Goal: Task Accomplishment & Management: Use online tool/utility

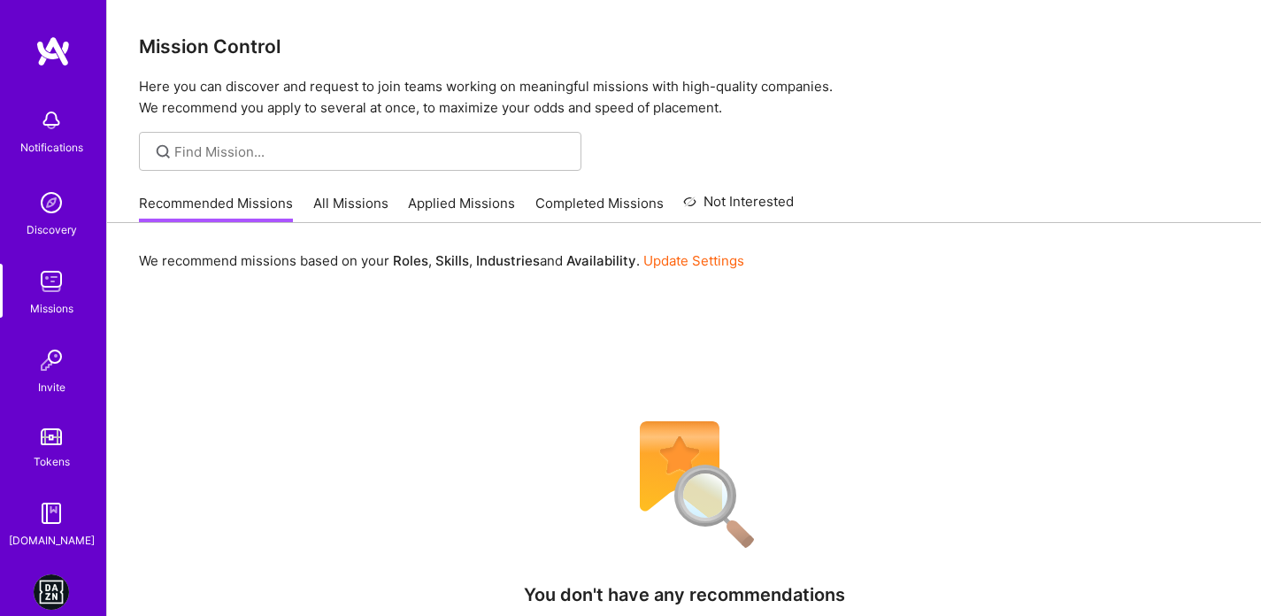
click at [62, 578] on link "DAZN: Event Moderators for Israel Based Team" at bounding box center [51, 591] width 44 height 35
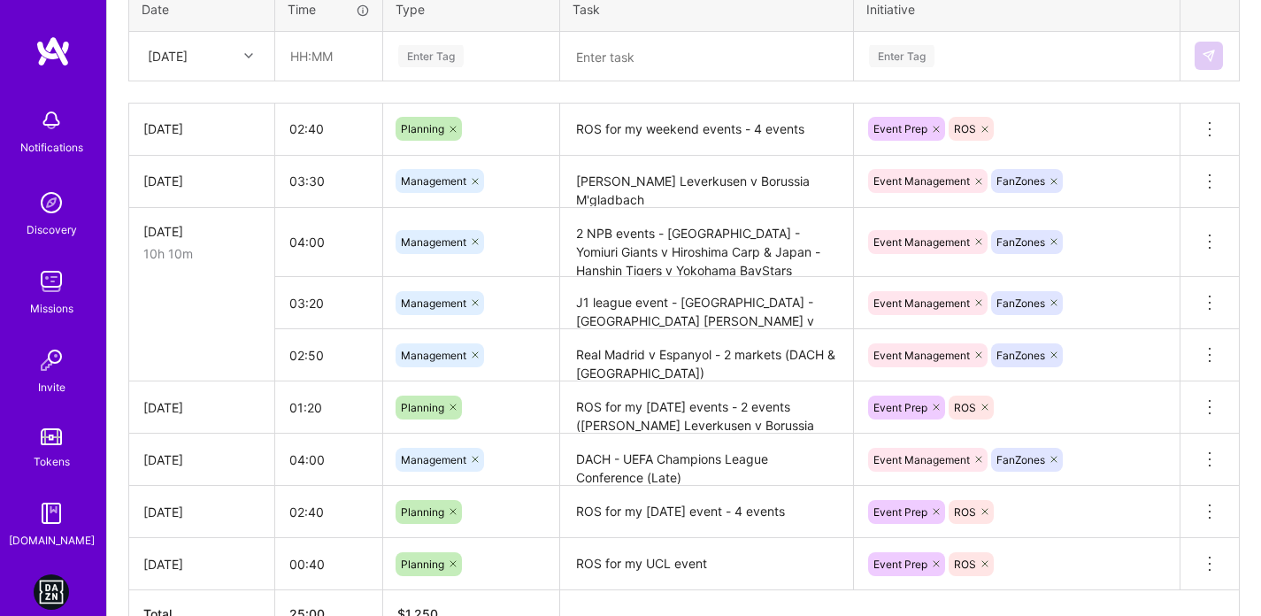
scroll to position [487, 0]
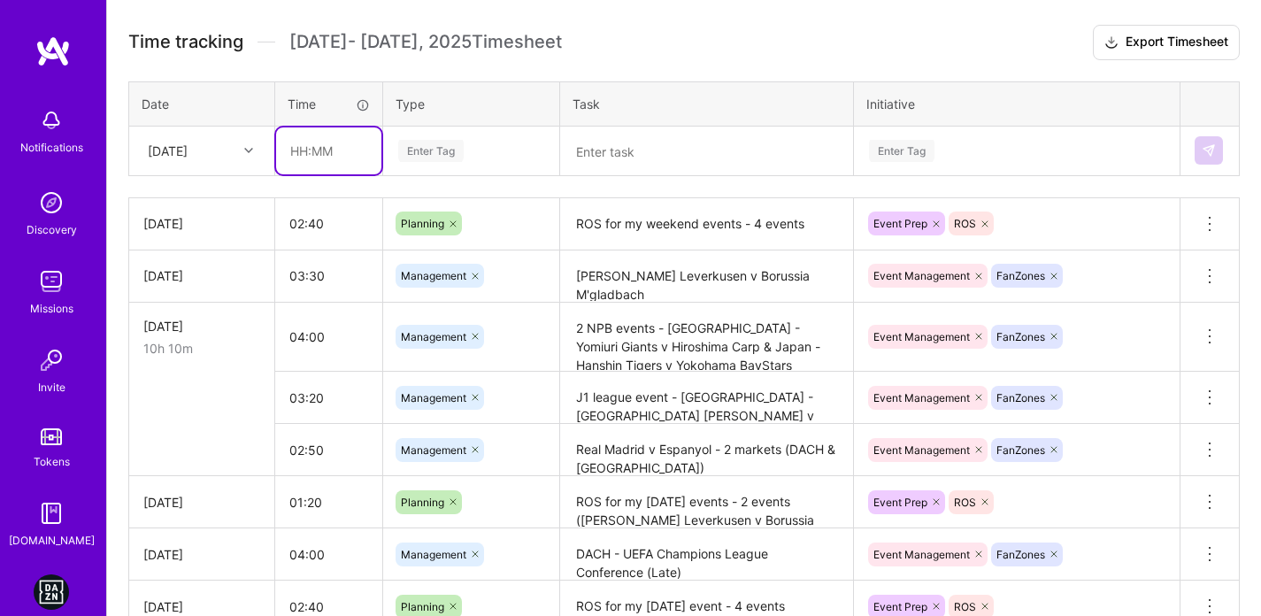
click at [297, 147] on input "text" at bounding box center [328, 150] width 105 height 47
type input "04:50"
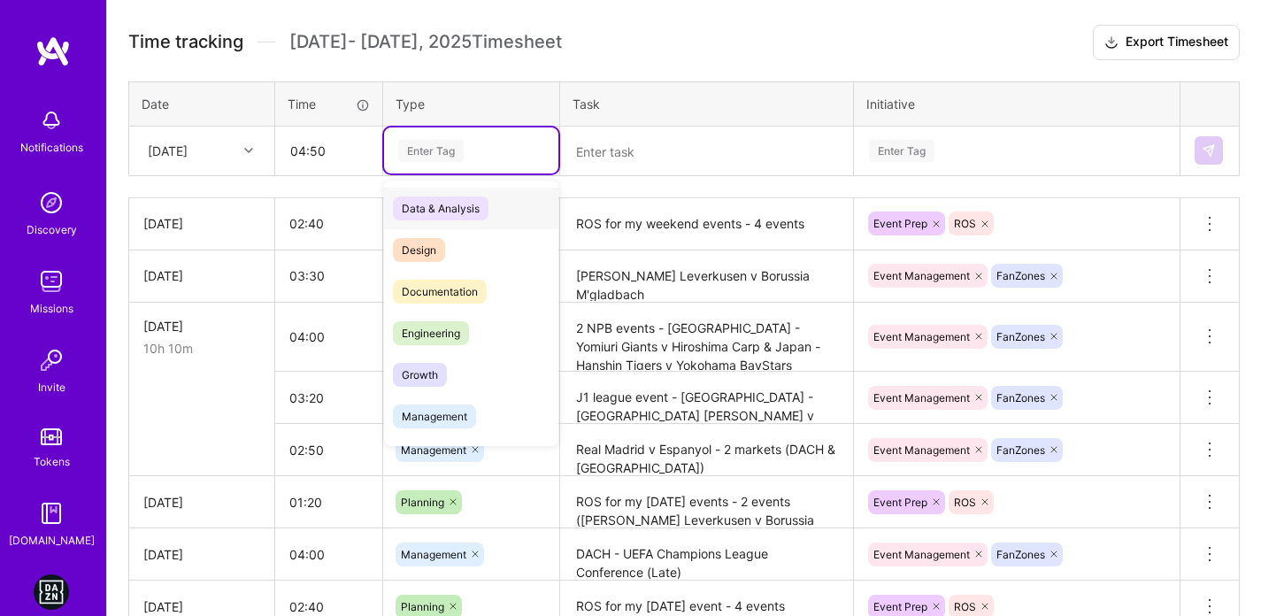
click at [473, 161] on div "Enter Tag" at bounding box center [471, 150] width 174 height 46
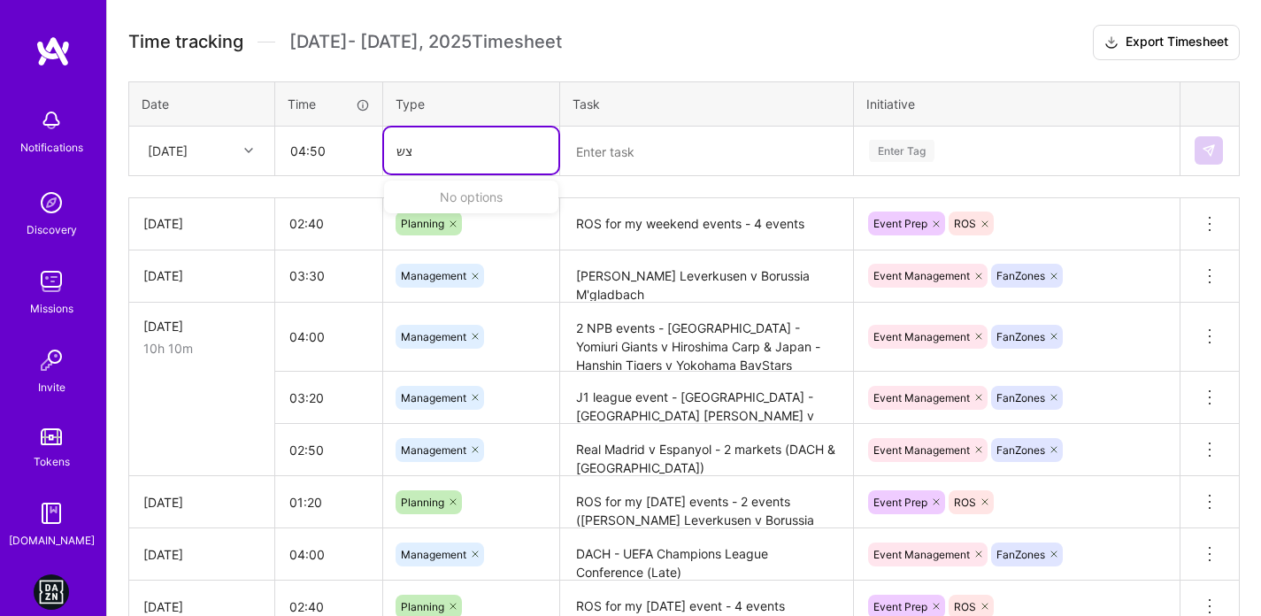
type input "צ"
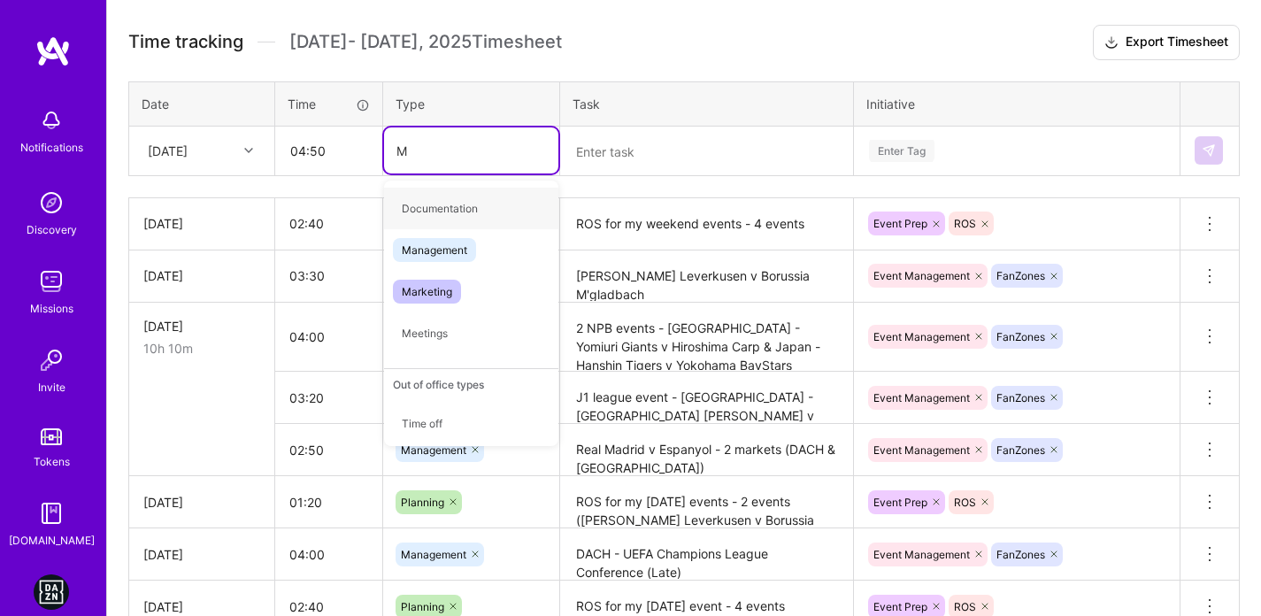
type input "MA"
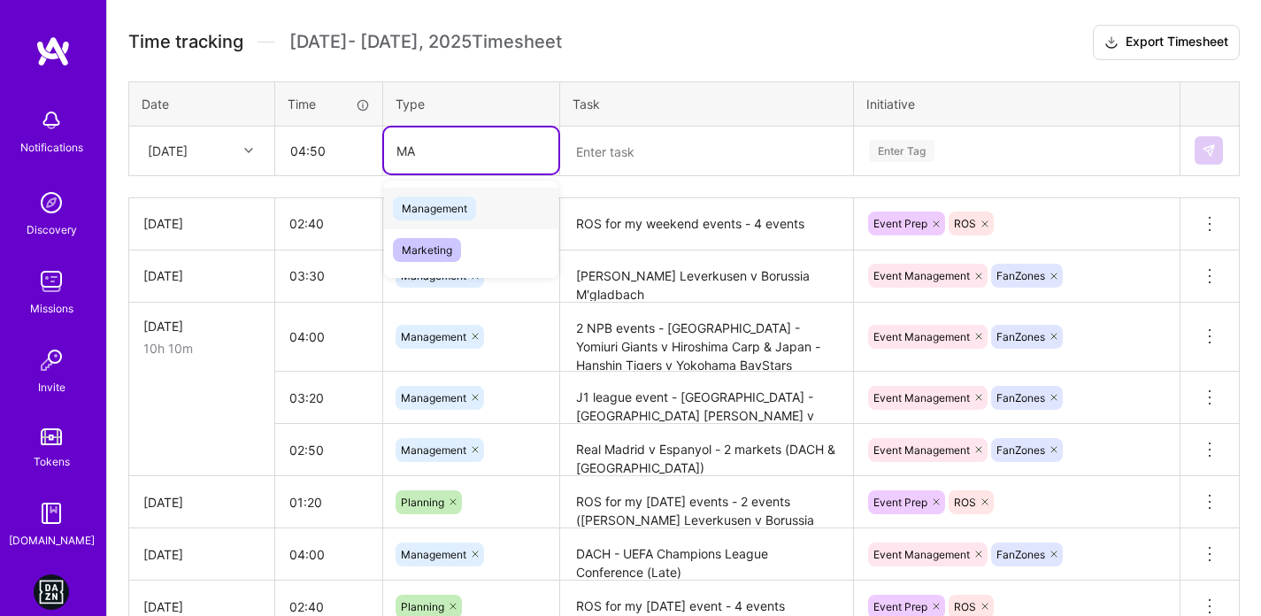
click at [464, 202] on span "Management" at bounding box center [434, 208] width 83 height 24
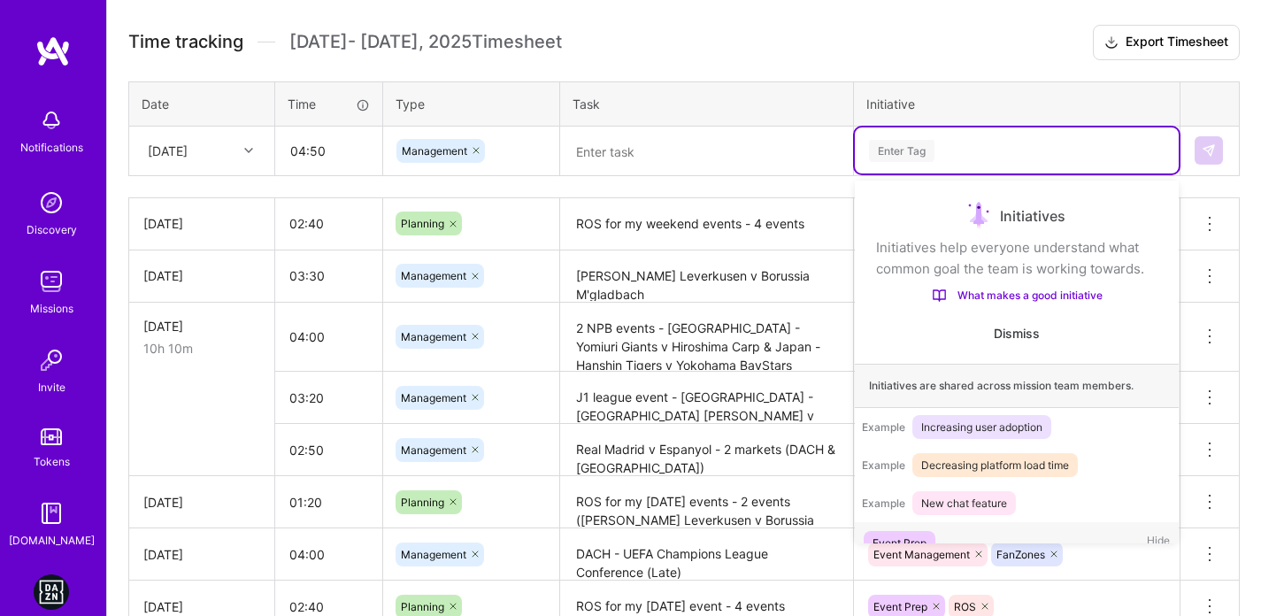
click at [965, 147] on div "Enter Tag" at bounding box center [1016, 151] width 299 height 22
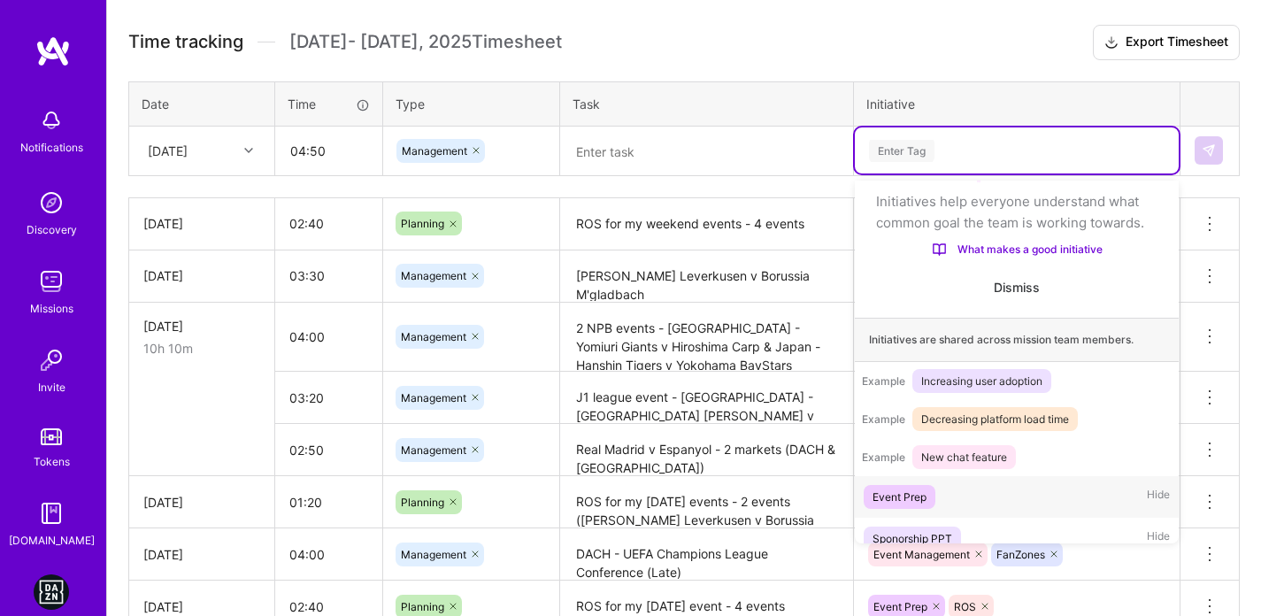
scroll to position [55, 0]
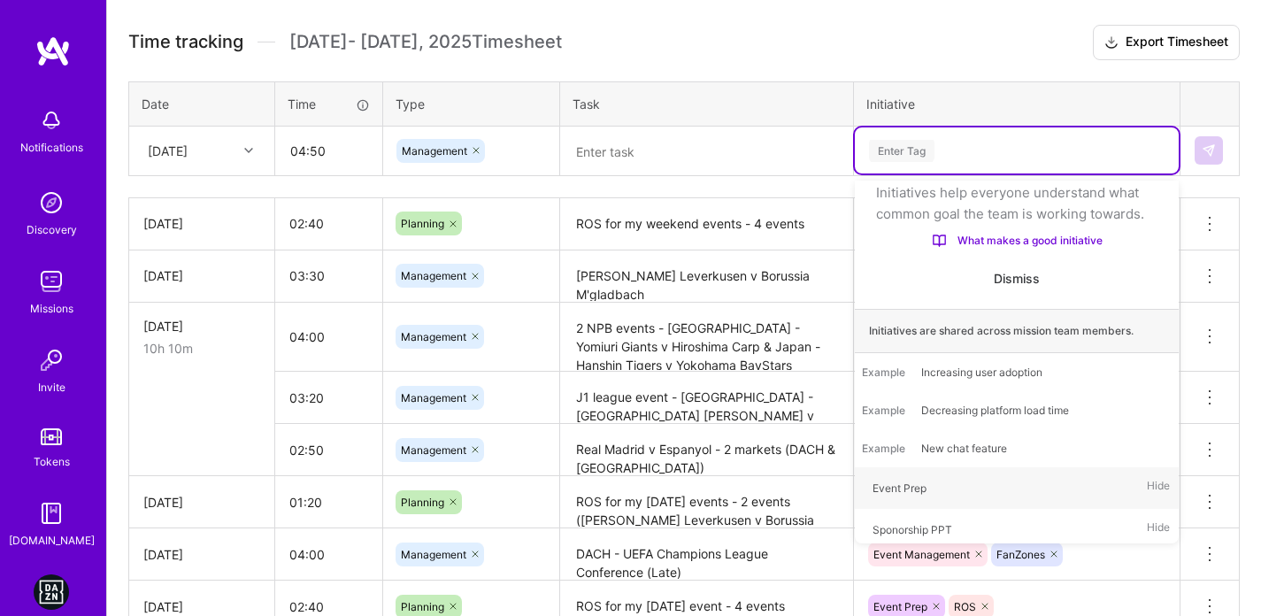
type input "f"
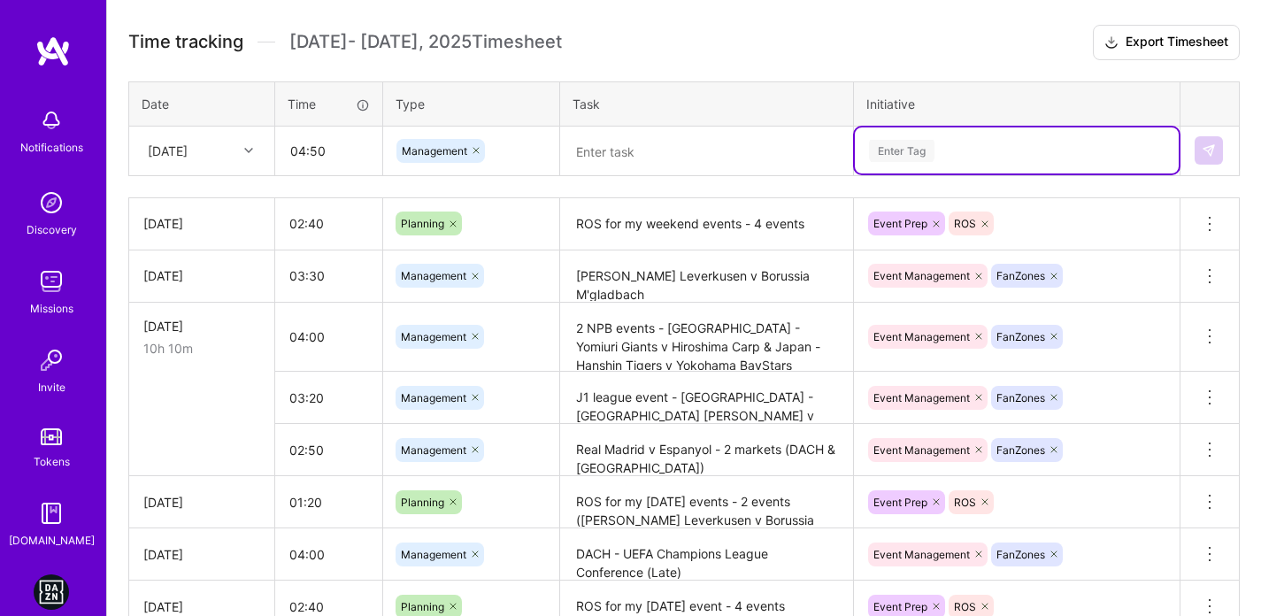
click at [965, 147] on div "Enter Tag" at bounding box center [1016, 151] width 299 height 22
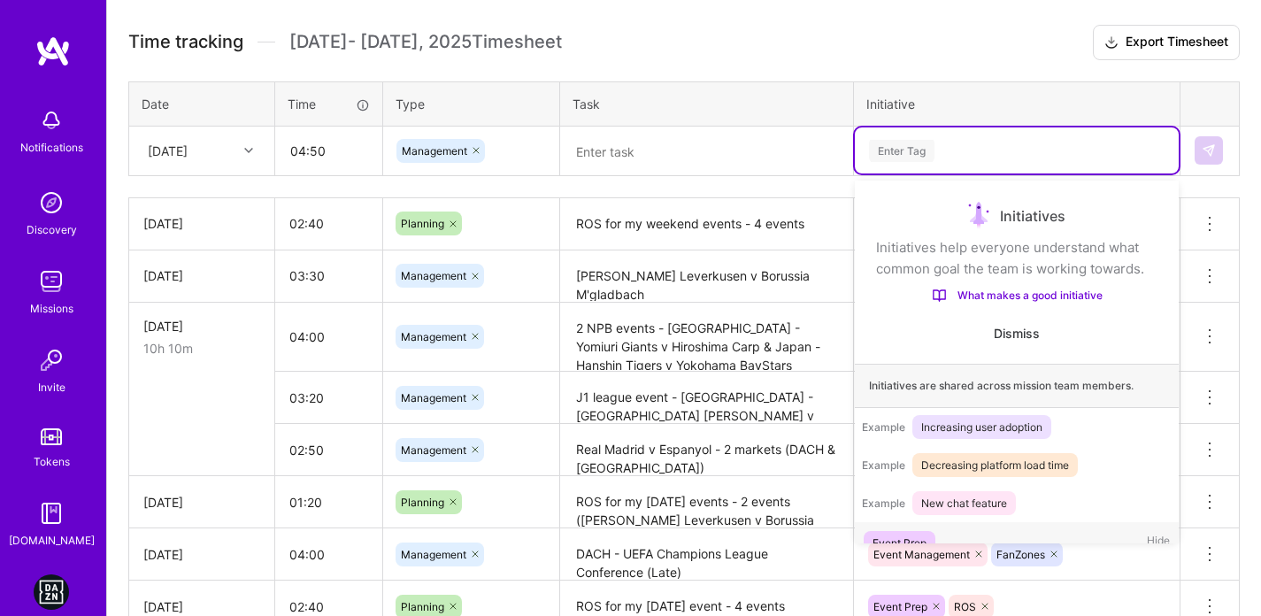
click at [965, 147] on div "Enter Tag" at bounding box center [1016, 151] width 299 height 22
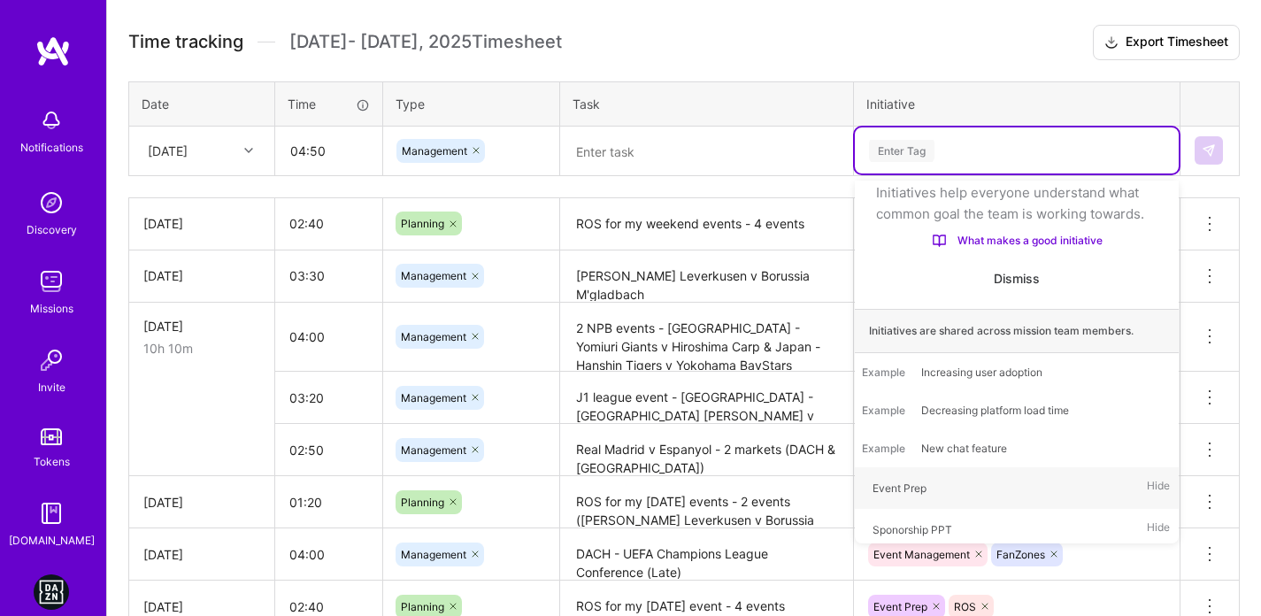
click at [965, 147] on div "Enter Tag" at bounding box center [1016, 151] width 299 height 22
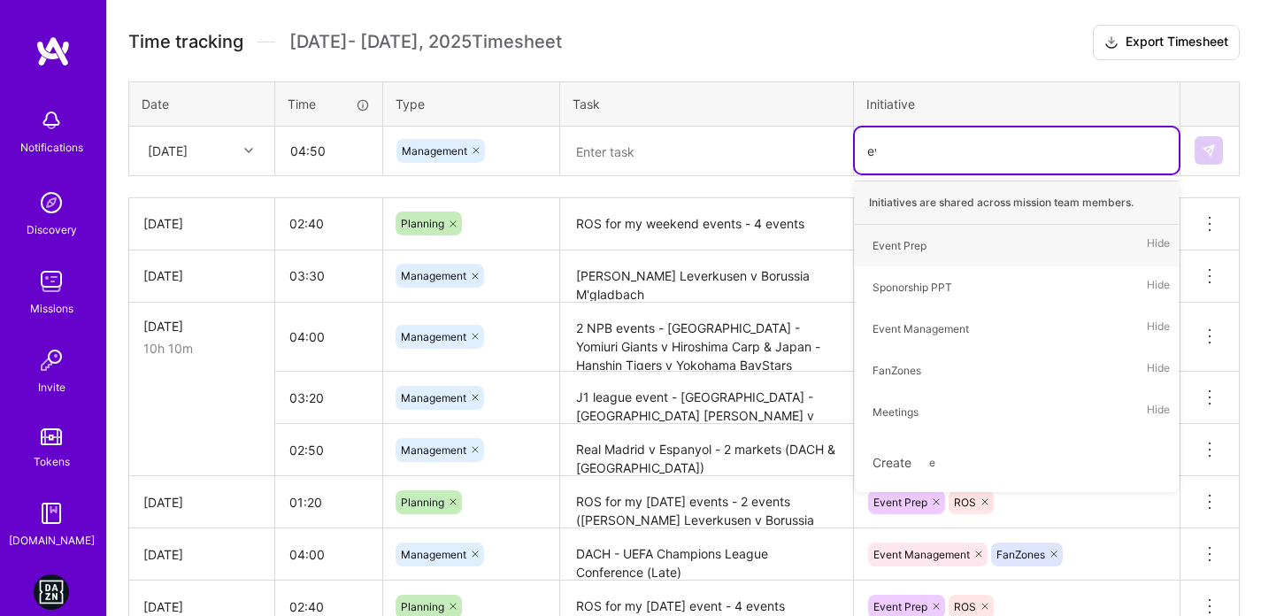
type input "eve"
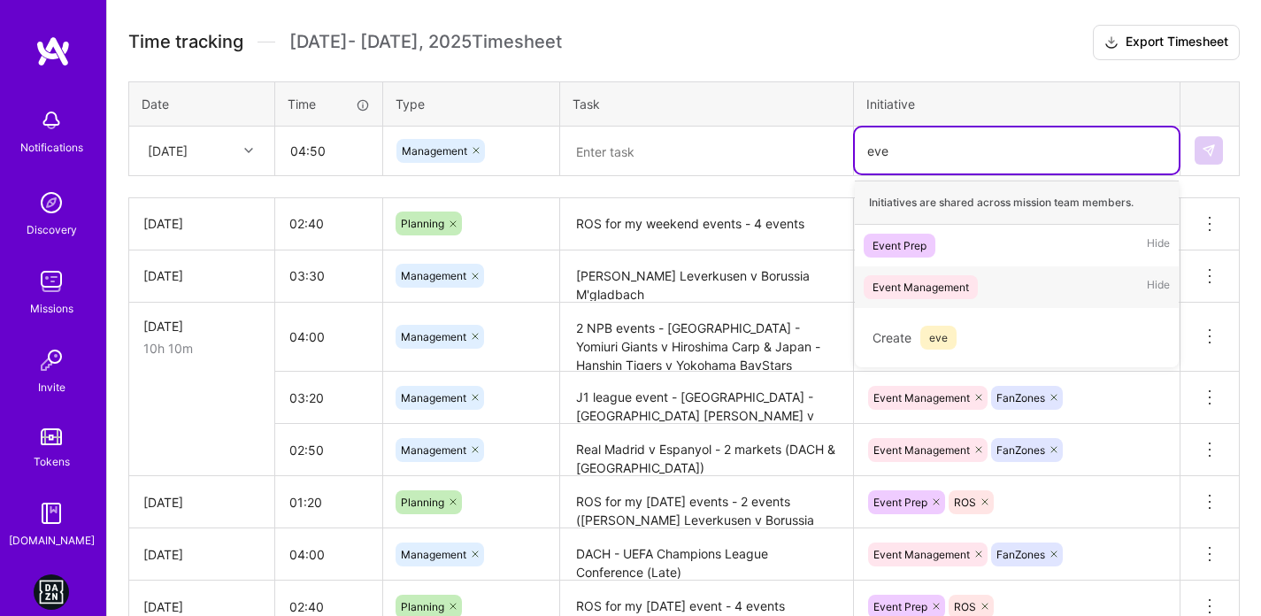
click at [923, 278] on div "Event Management" at bounding box center [920, 287] width 96 height 19
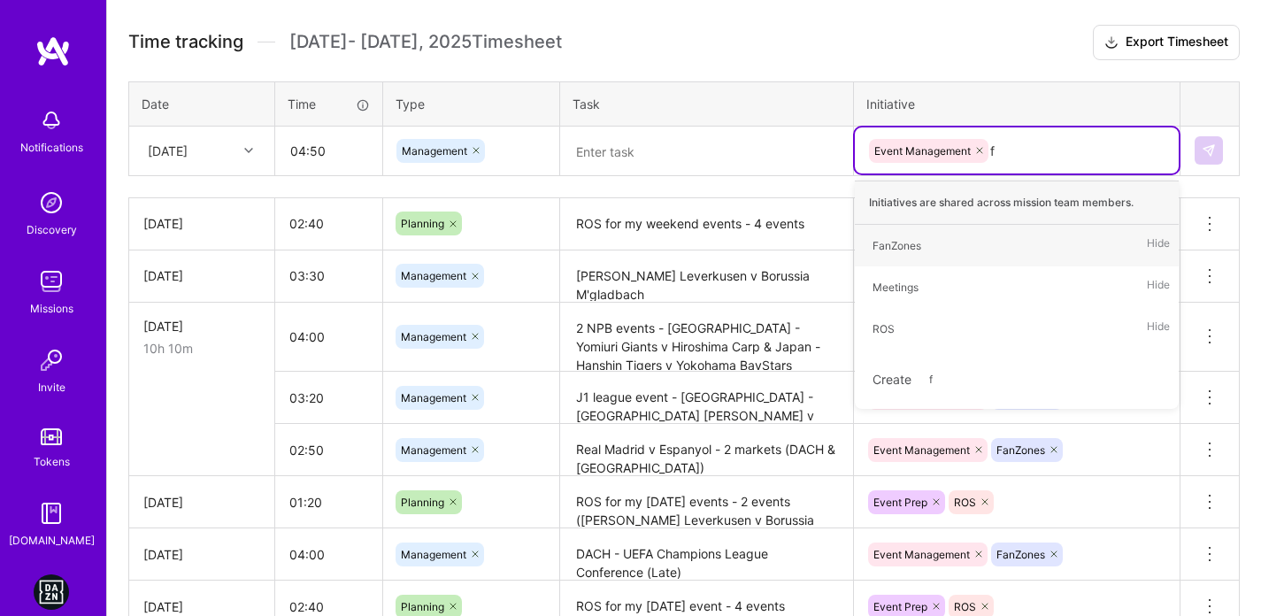
type input "fa"
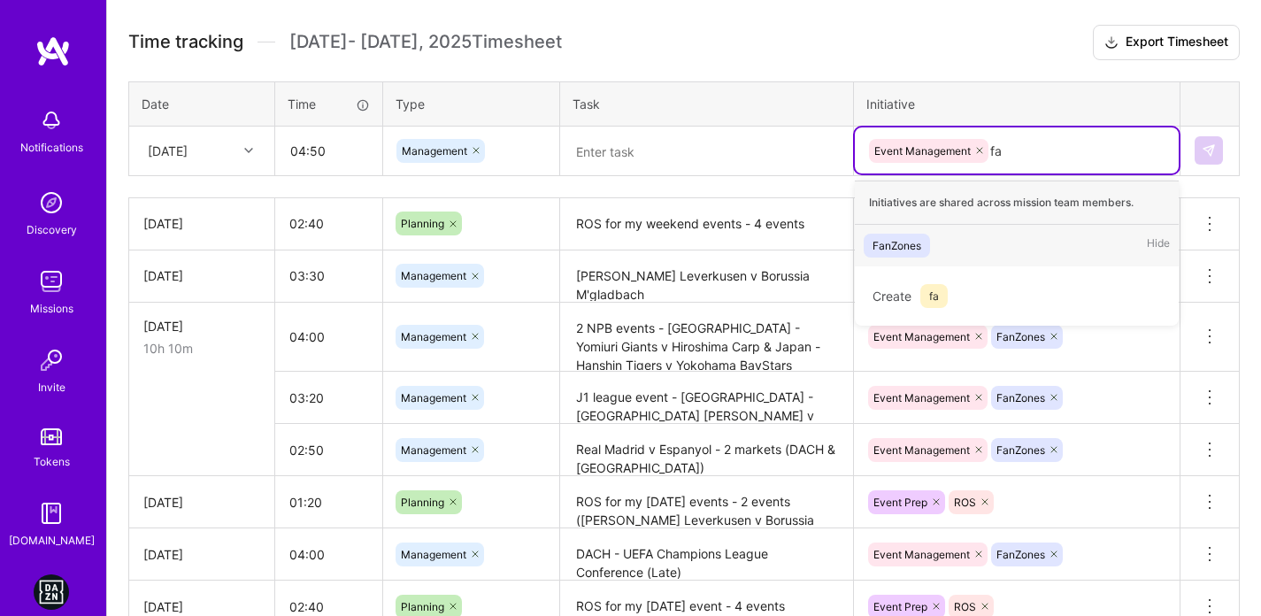
click at [918, 257] on div "FanZones Hide" at bounding box center [1017, 246] width 324 height 42
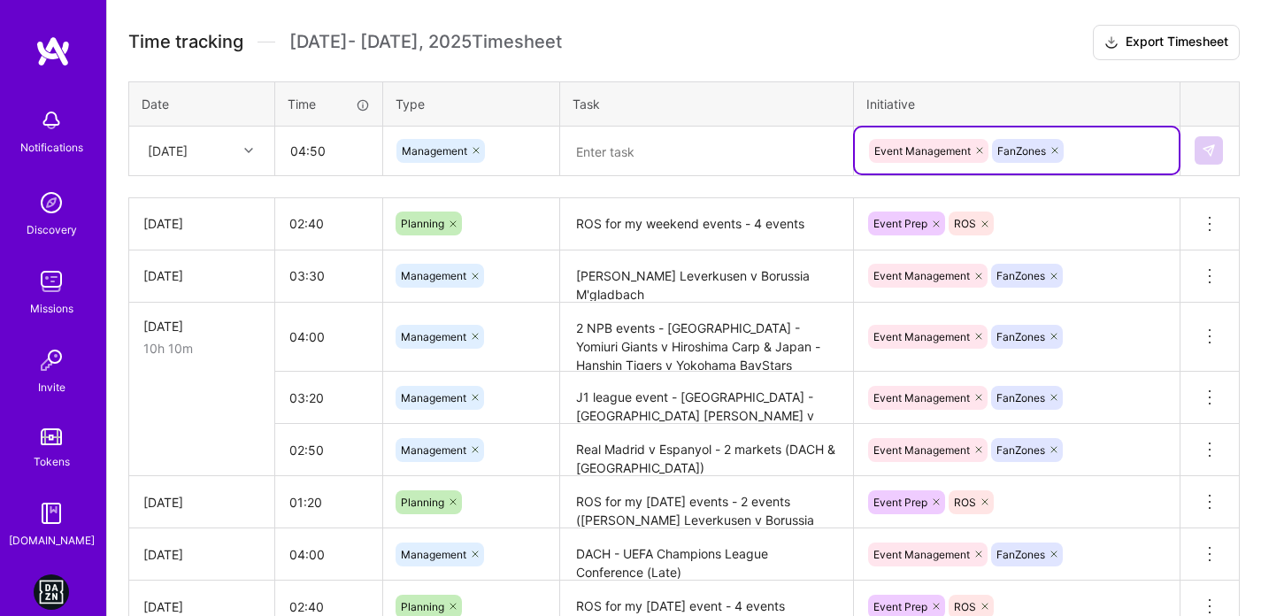
click at [658, 167] on textarea at bounding box center [706, 151] width 289 height 46
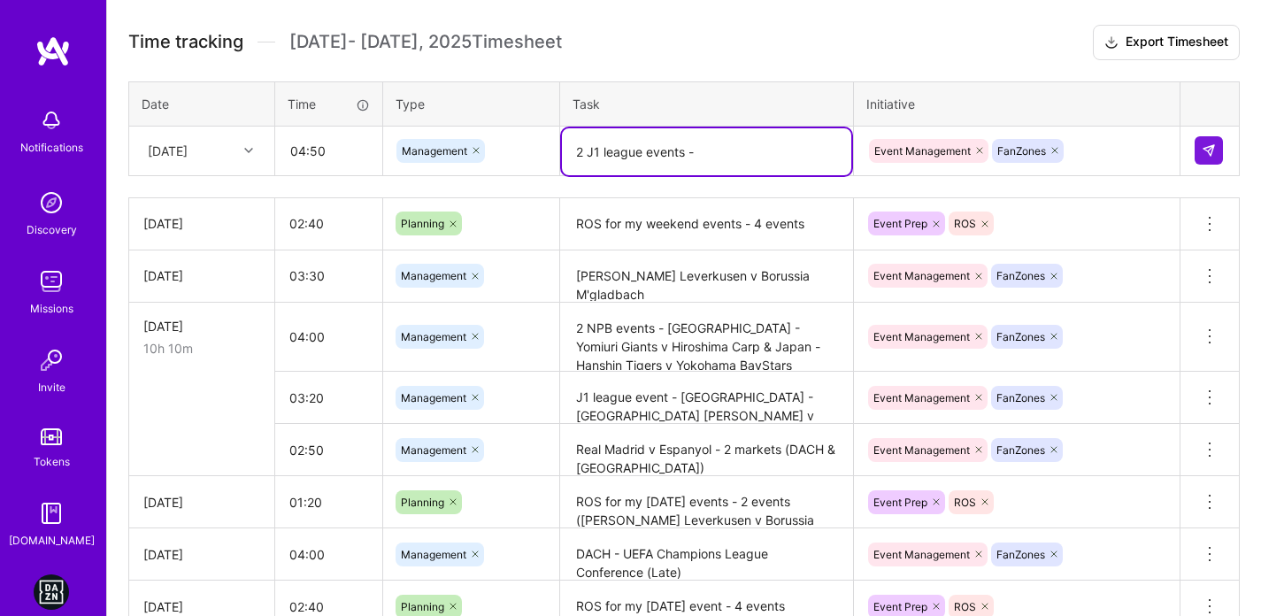
paste textarea "Vissel [PERSON_NAME] S-Pulse"
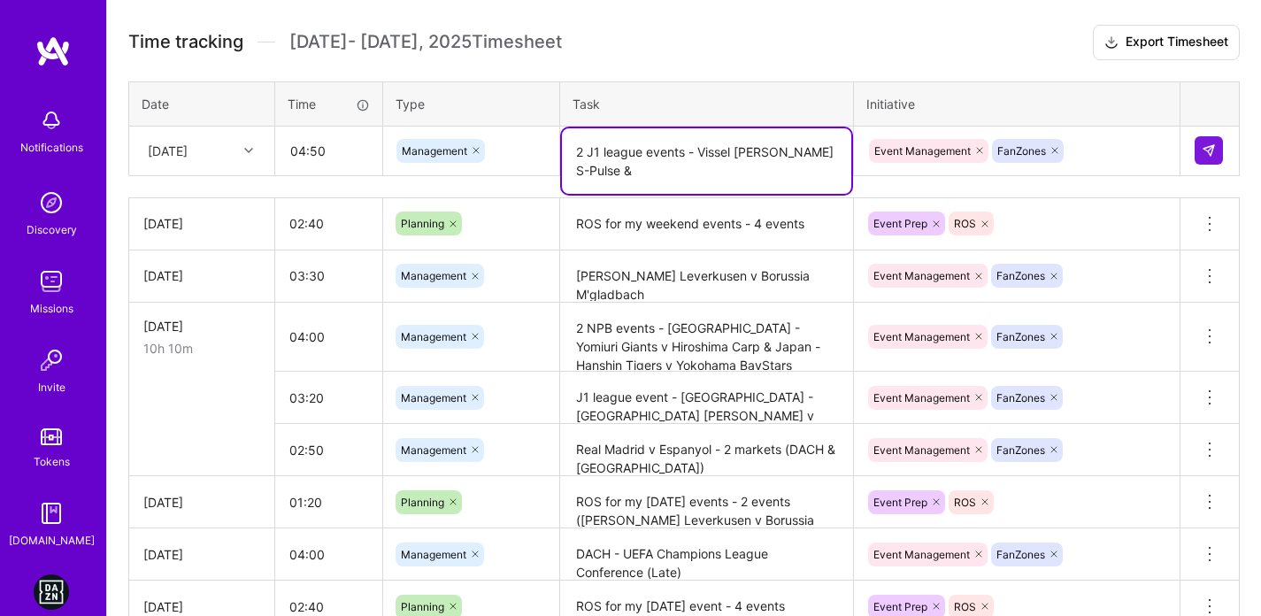
paste textarea "Tokyo Verdy v Urawa Reds"
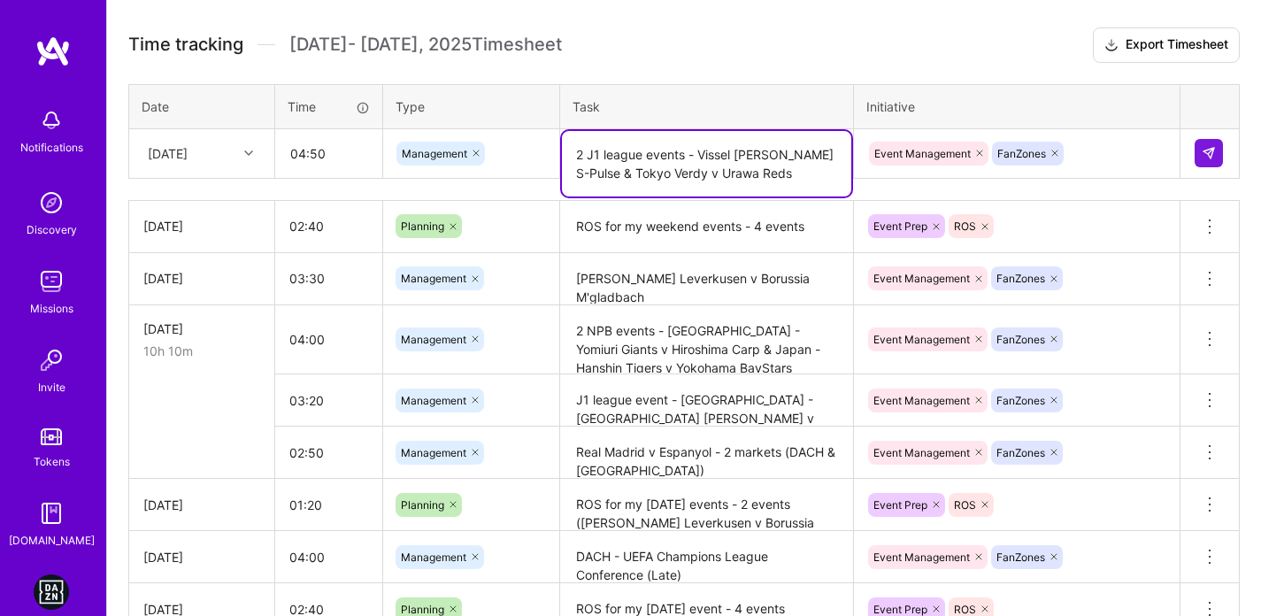
scroll to position [483, 0]
type textarea "2 J1 league events - Vissel [PERSON_NAME] S-Pulse & Tokyo Verdy v Urawa Reds"
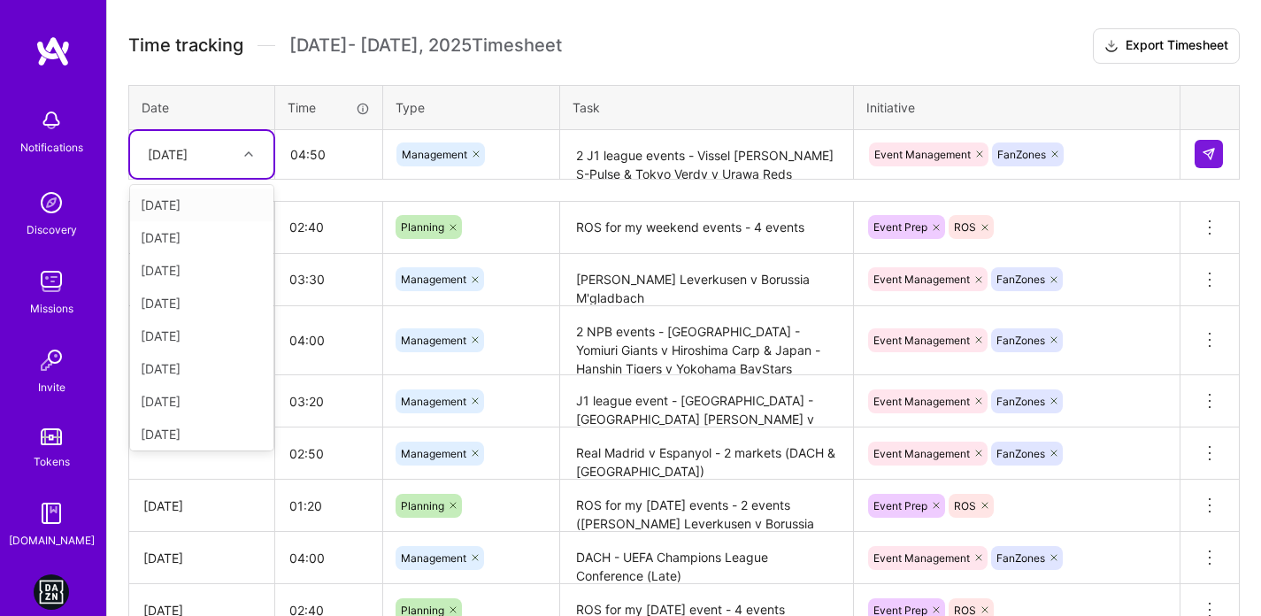
click at [175, 154] on div "[DATE]" at bounding box center [168, 154] width 40 height 19
click at [184, 439] on div "[DATE]" at bounding box center [201, 430] width 143 height 33
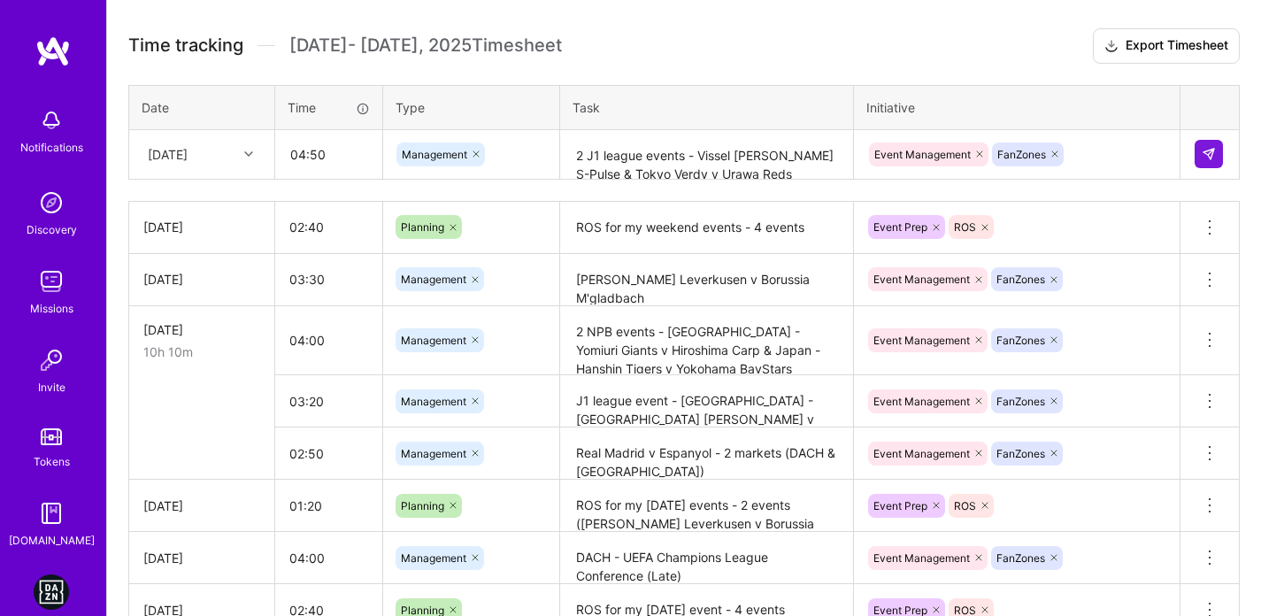
click at [892, 69] on div "Time tracking [DATE] - [DATE] Timesheet Export Timesheet Date Time Type Task In…" at bounding box center [683, 382] width 1111 height 708
click at [1216, 150] on button at bounding box center [1209, 154] width 28 height 28
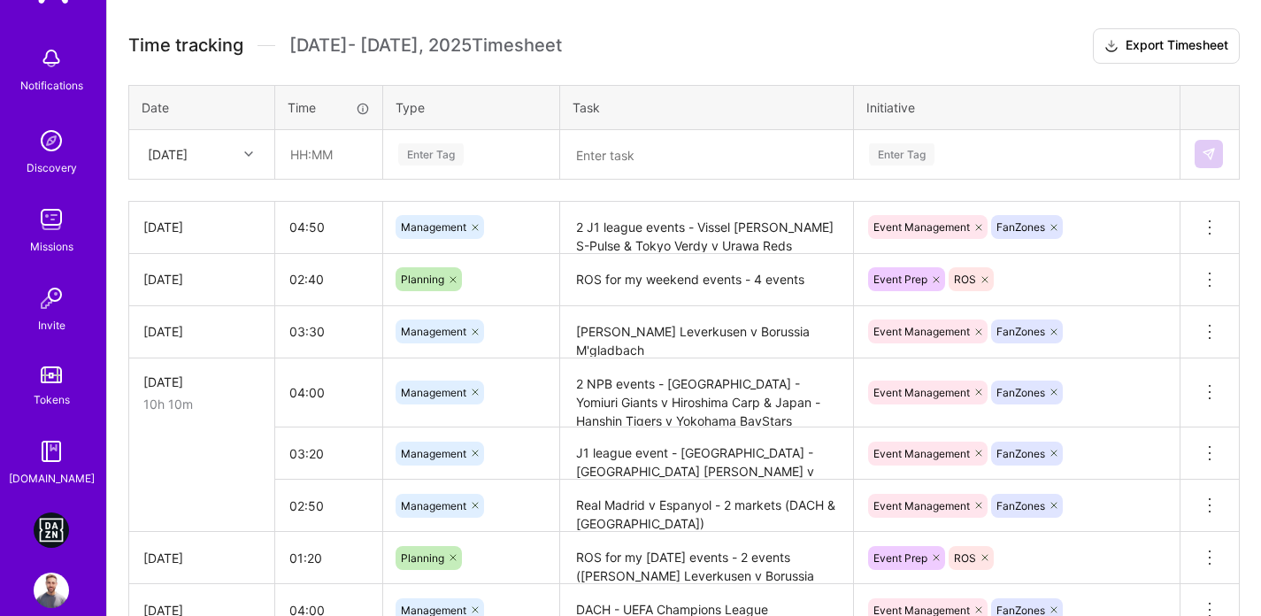
scroll to position [89, 0]
